Goal: Task Accomplishment & Management: Use online tool/utility

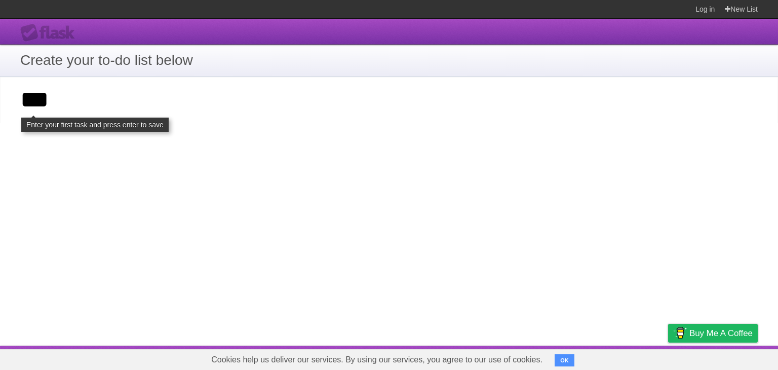
type input "***"
click input "**********" at bounding box center [0, 0] width 0 height 0
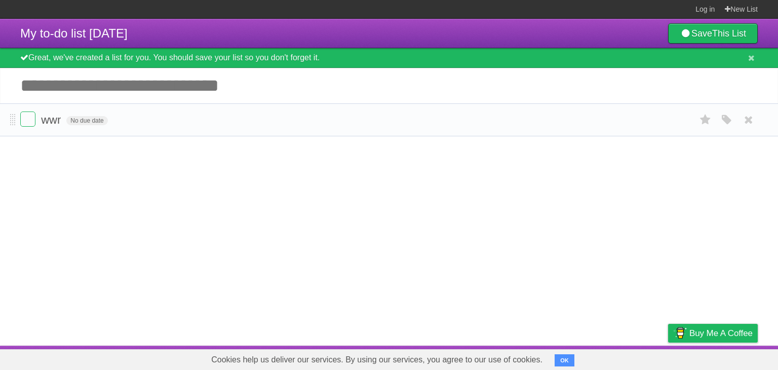
click at [248, 114] on form "wwr No due date White Red Blue Green Purple Orange" at bounding box center [388, 119] width 737 height 17
